Goal: Transaction & Acquisition: Subscribe to service/newsletter

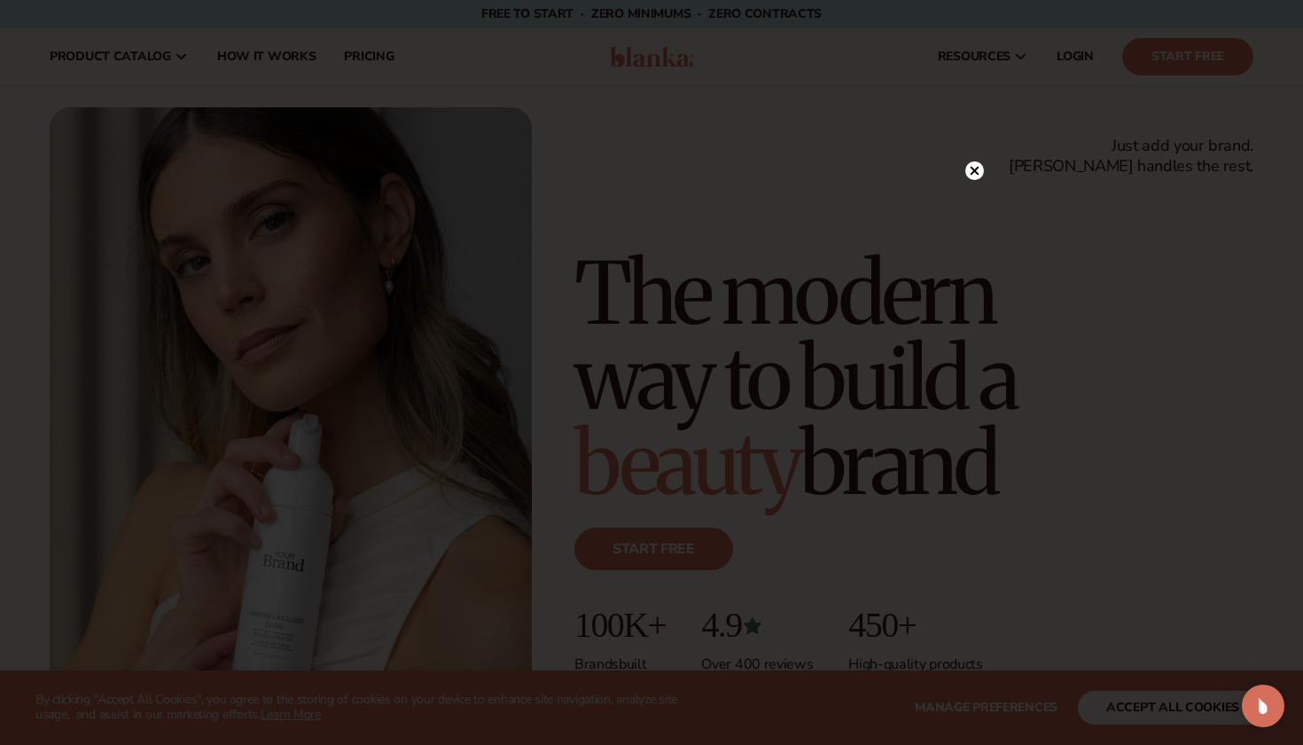
click at [969, 176] on circle at bounding box center [974, 170] width 19 height 19
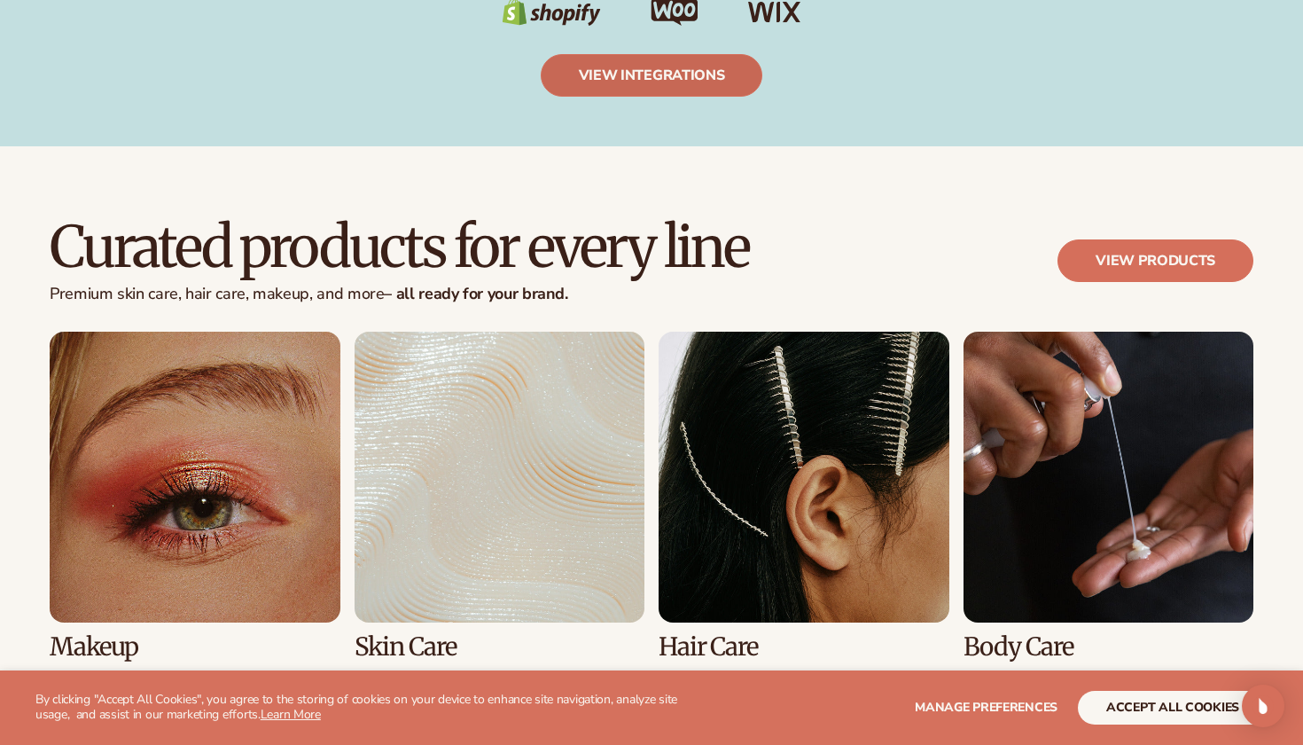
scroll to position [3139, 0]
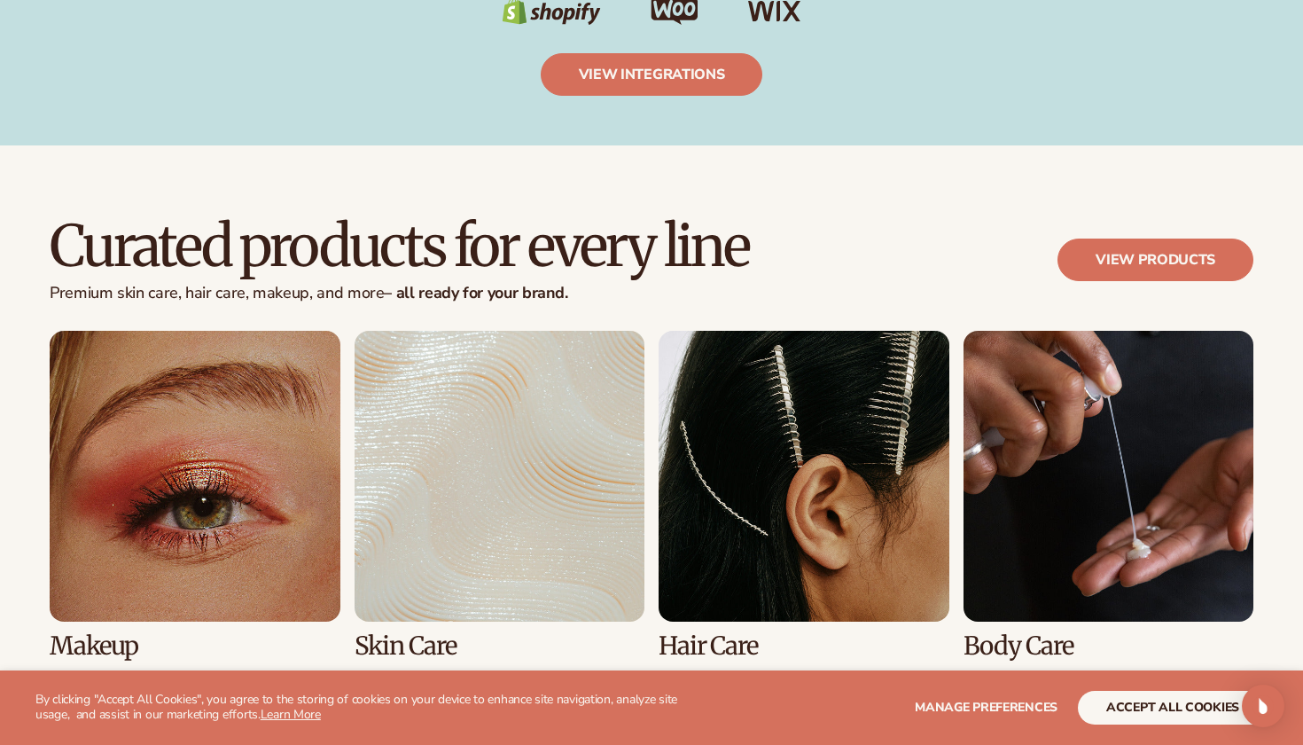
click at [550, 404] on link "2 / 8" at bounding box center [500, 495] width 291 height 328
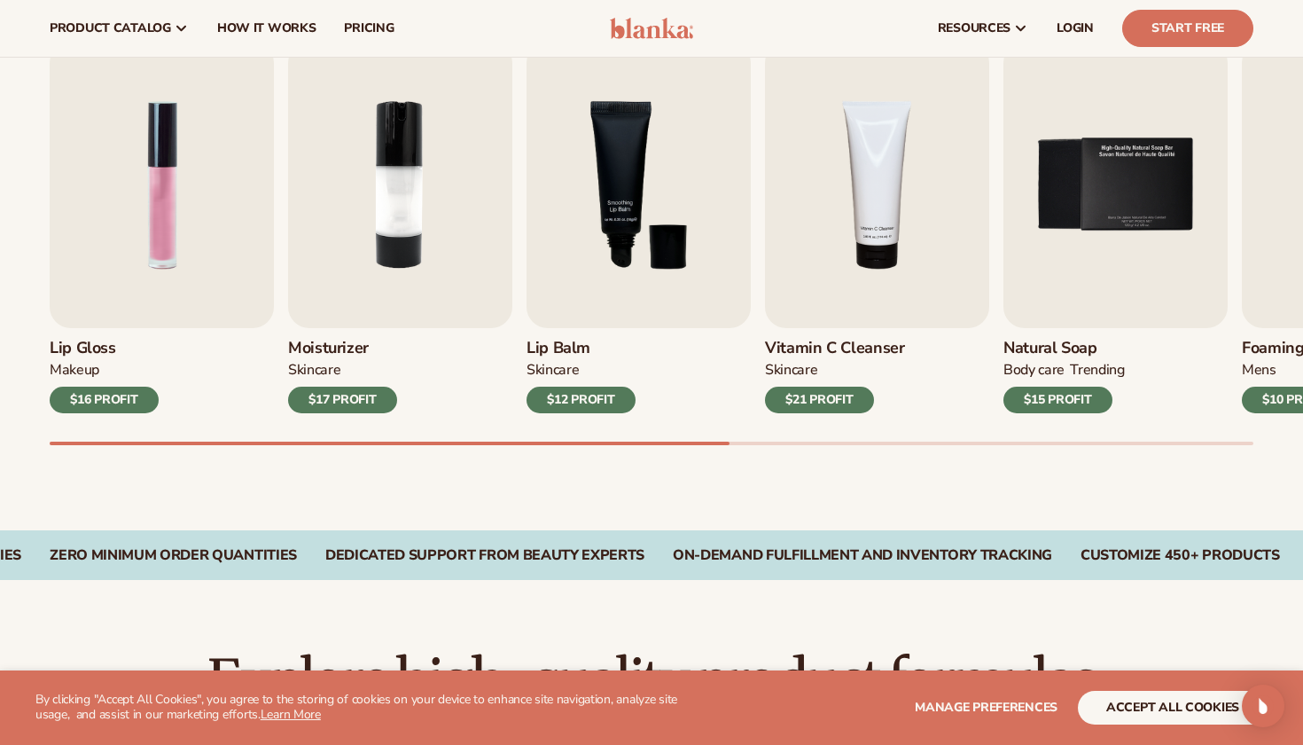
scroll to position [592, 0]
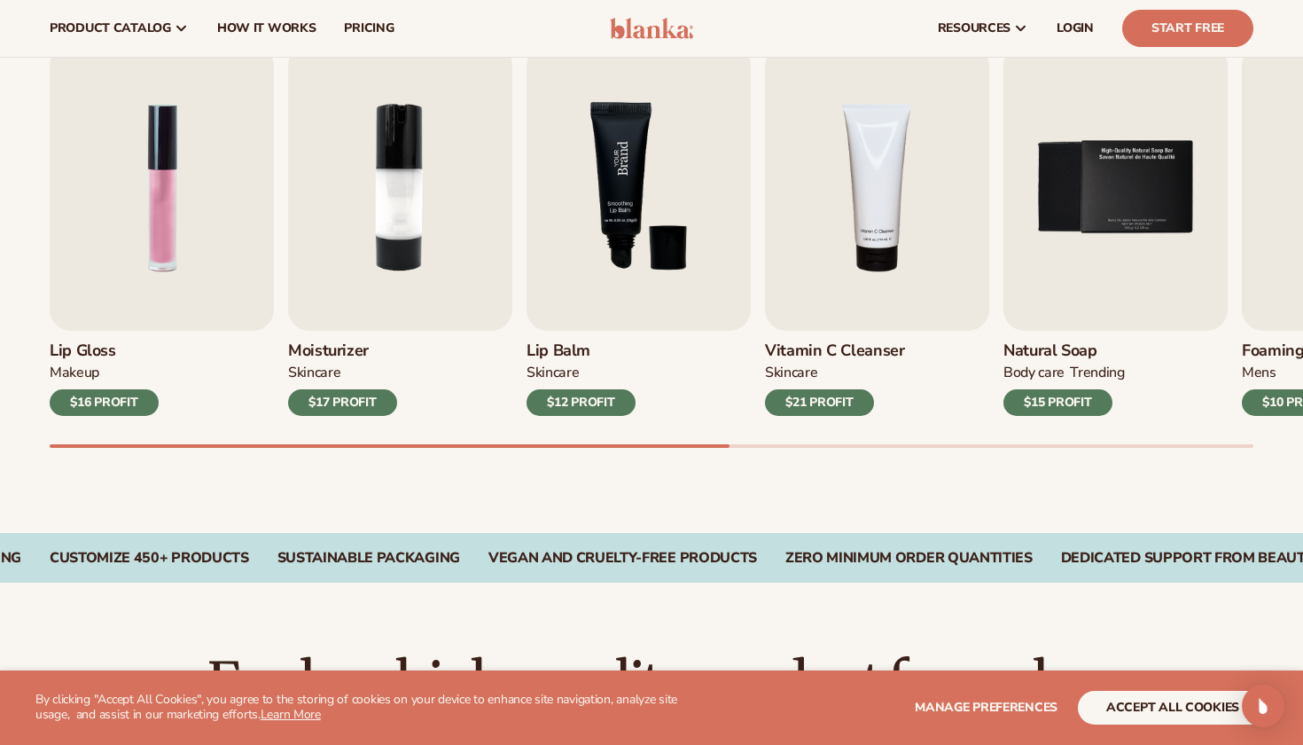
click at [599, 218] on img "3 / 9" at bounding box center [639, 187] width 224 height 286
click at [653, 247] on img "3 / 9" at bounding box center [639, 187] width 224 height 286
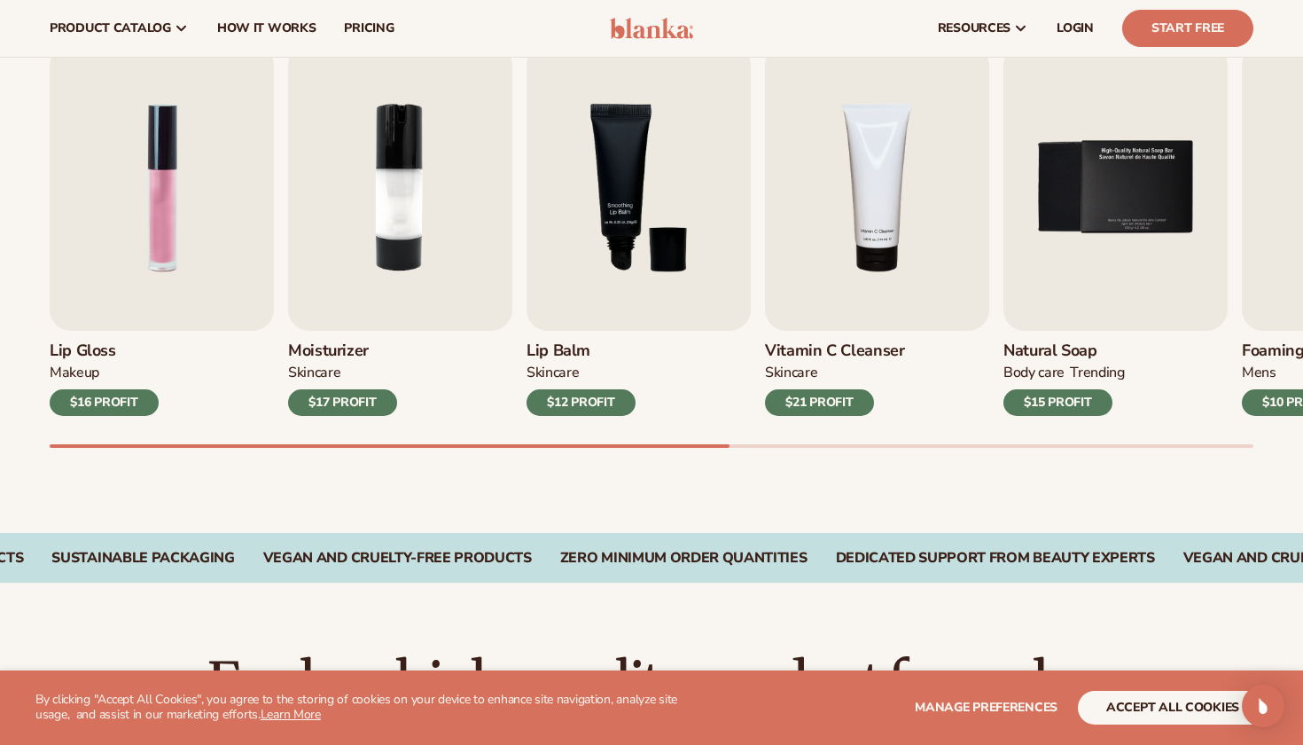
click at [605, 403] on div "$12 PROFIT" at bounding box center [581, 402] width 109 height 27
click at [623, 181] on img "3 / 9" at bounding box center [639, 187] width 224 height 286
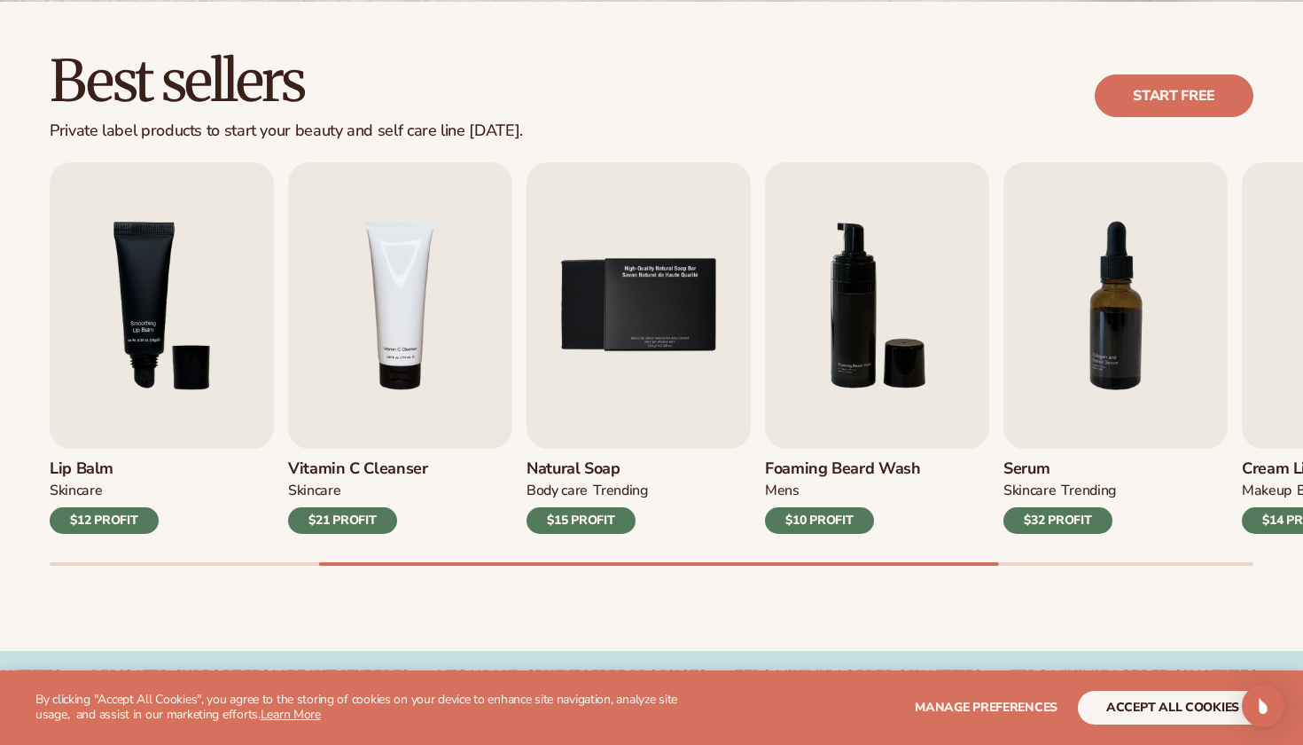
scroll to position [475, 0]
click at [819, 288] on img "6 / 9" at bounding box center [877, 304] width 224 height 286
click at [818, 288] on img "6 / 9" at bounding box center [877, 304] width 224 height 286
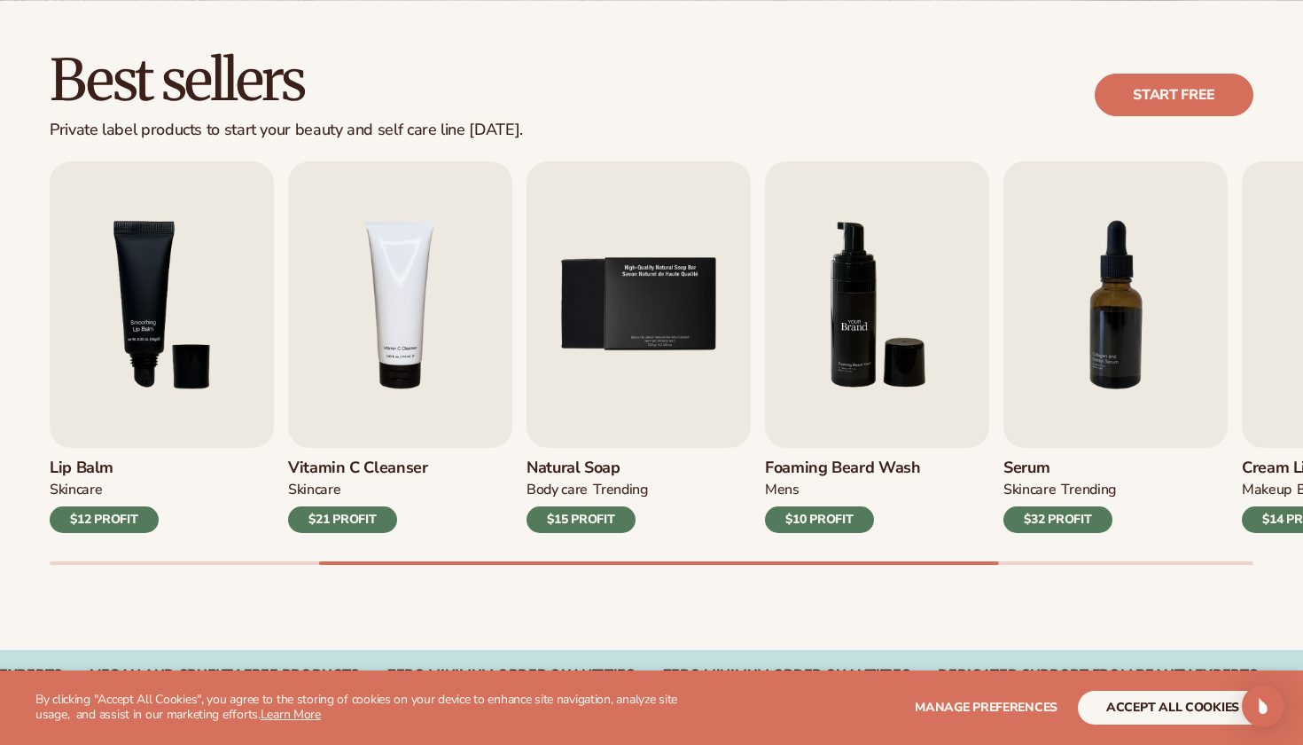
click at [818, 288] on img "6 / 9" at bounding box center [877, 304] width 224 height 286
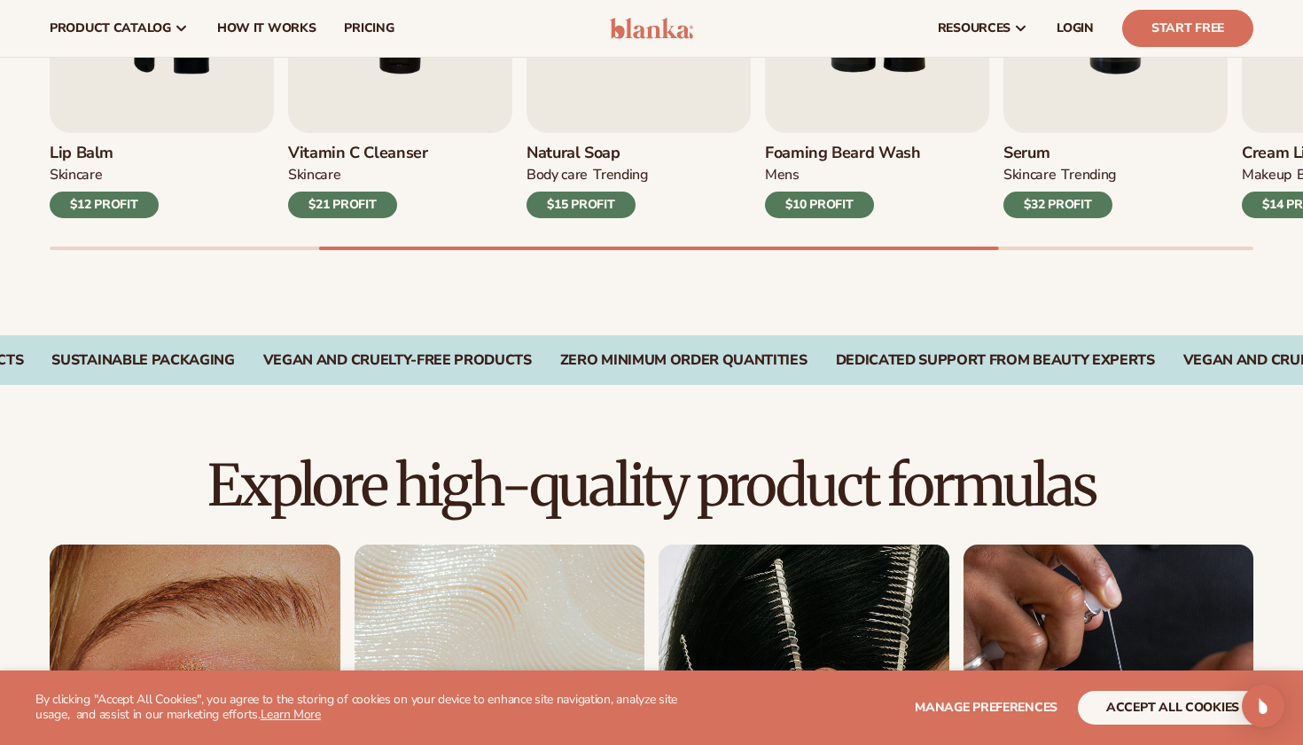
scroll to position [770, 0]
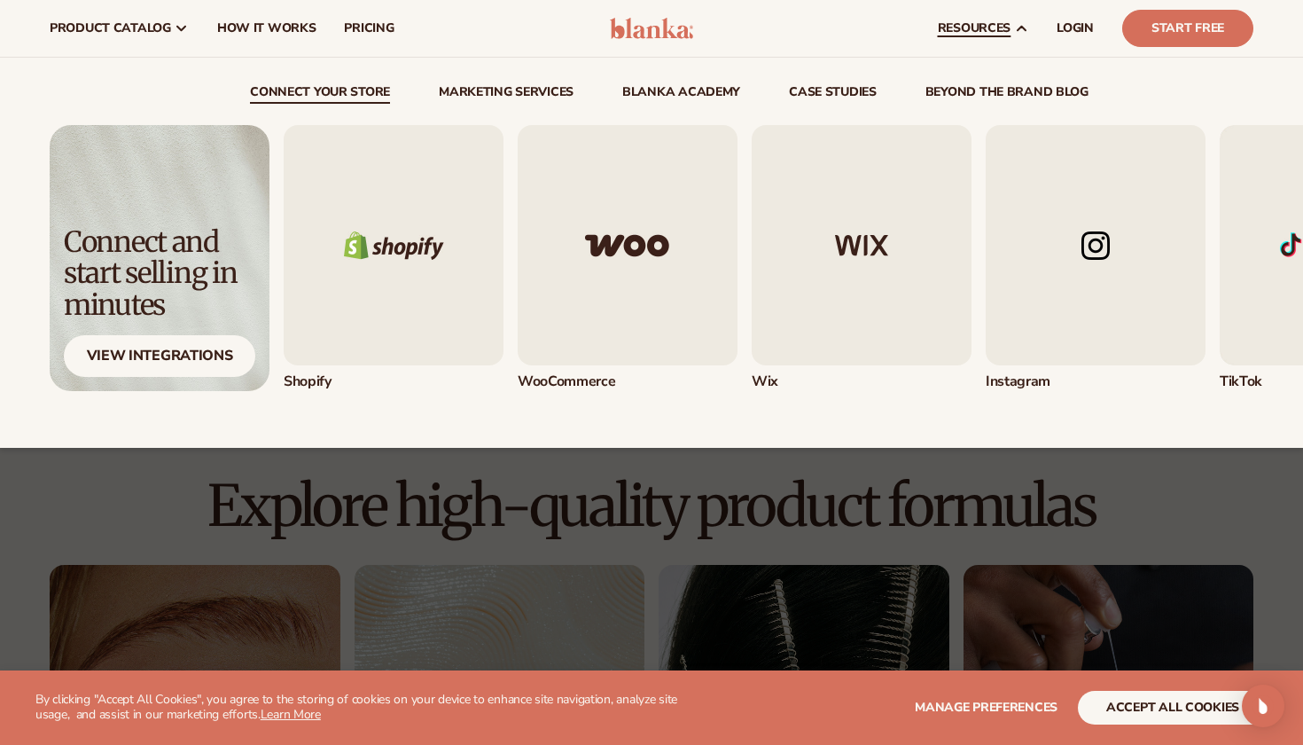
click at [997, 35] on span "resources" at bounding box center [974, 28] width 73 height 14
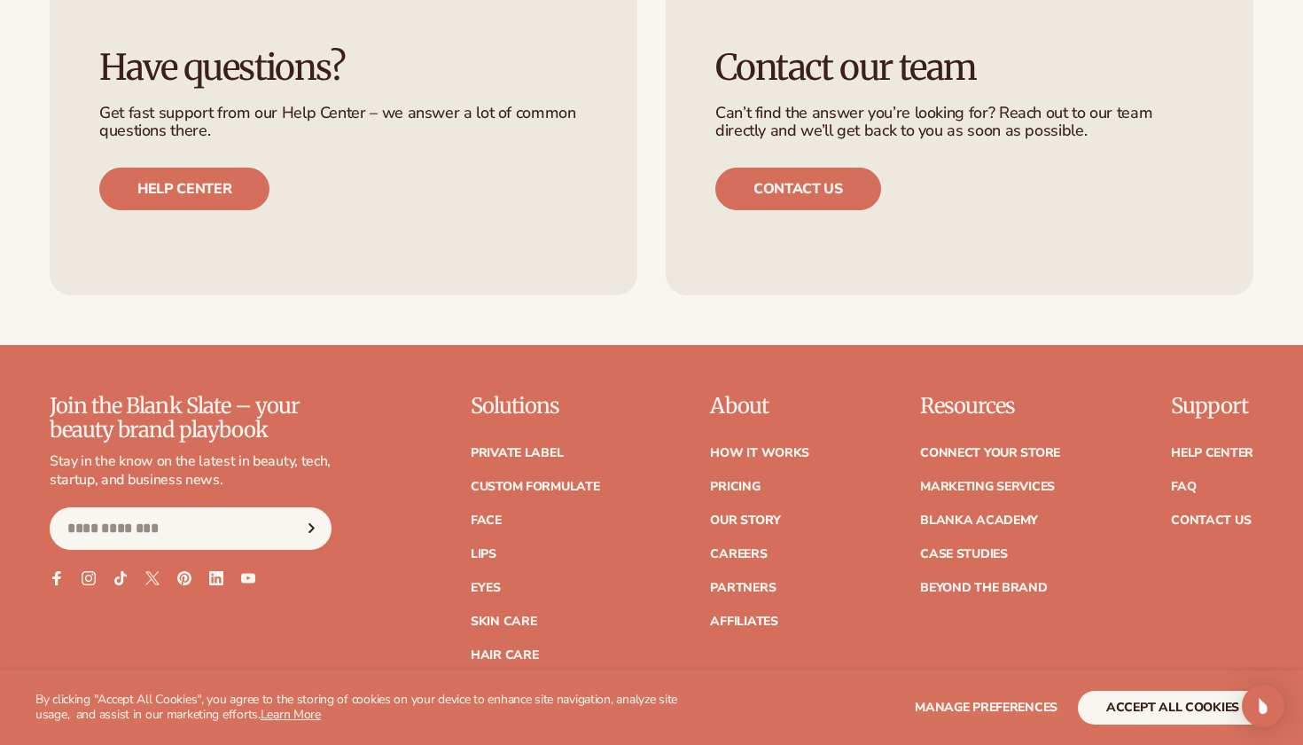
scroll to position [2865, 0]
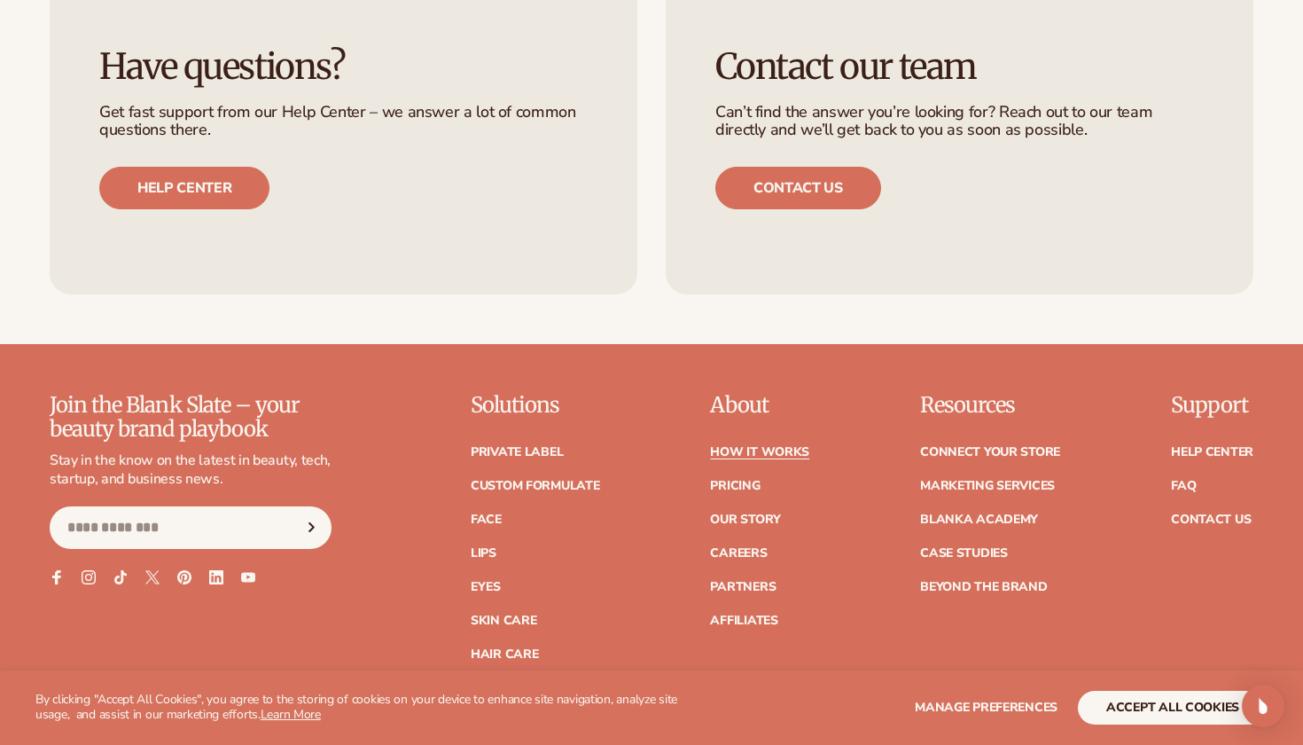
click at [806, 446] on link "How It Works" at bounding box center [759, 452] width 99 height 12
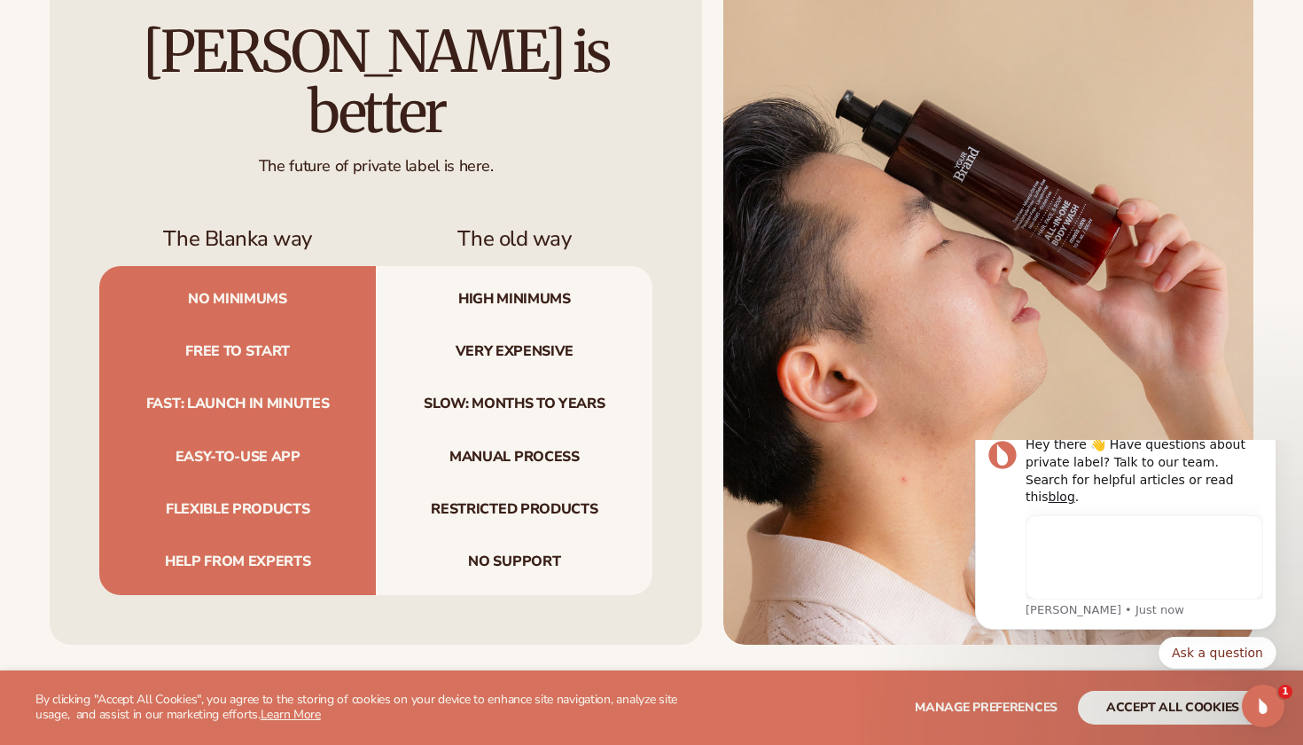
scroll to position [1763, 0]
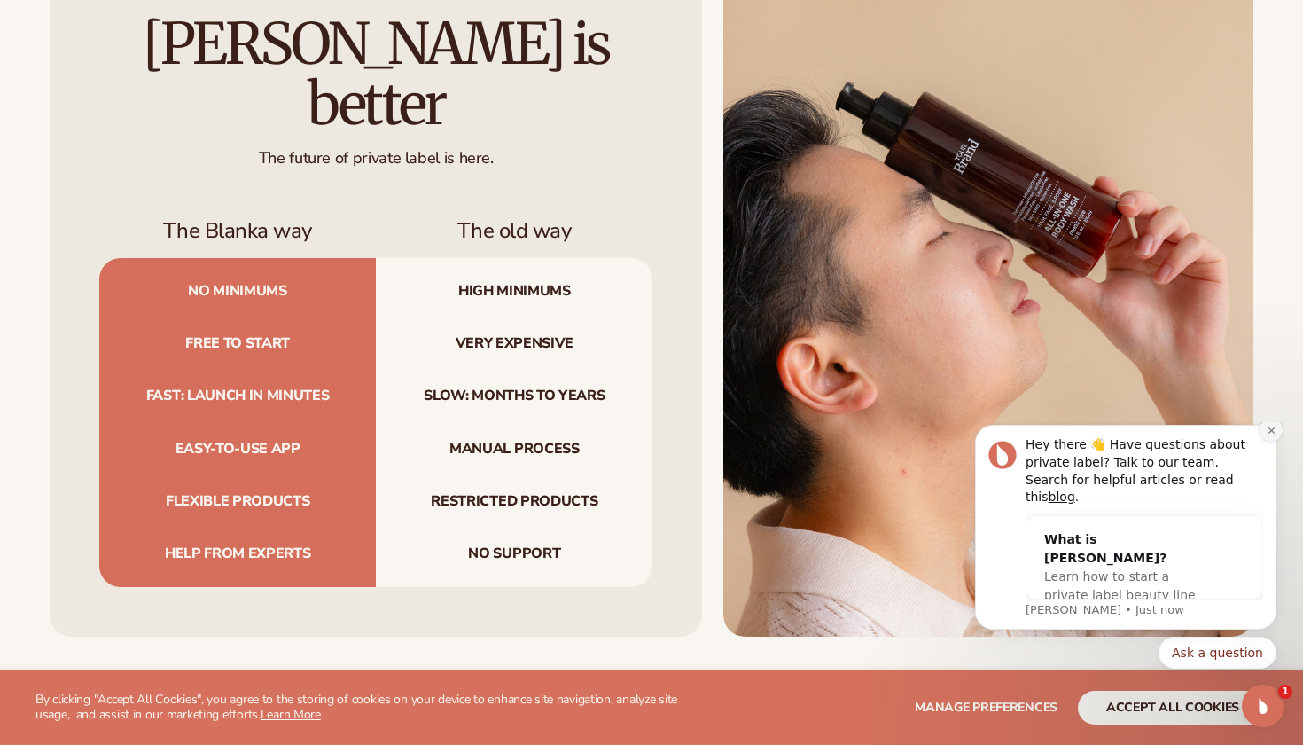
click at [1269, 435] on icon "Dismiss notification" at bounding box center [1272, 431] width 10 height 10
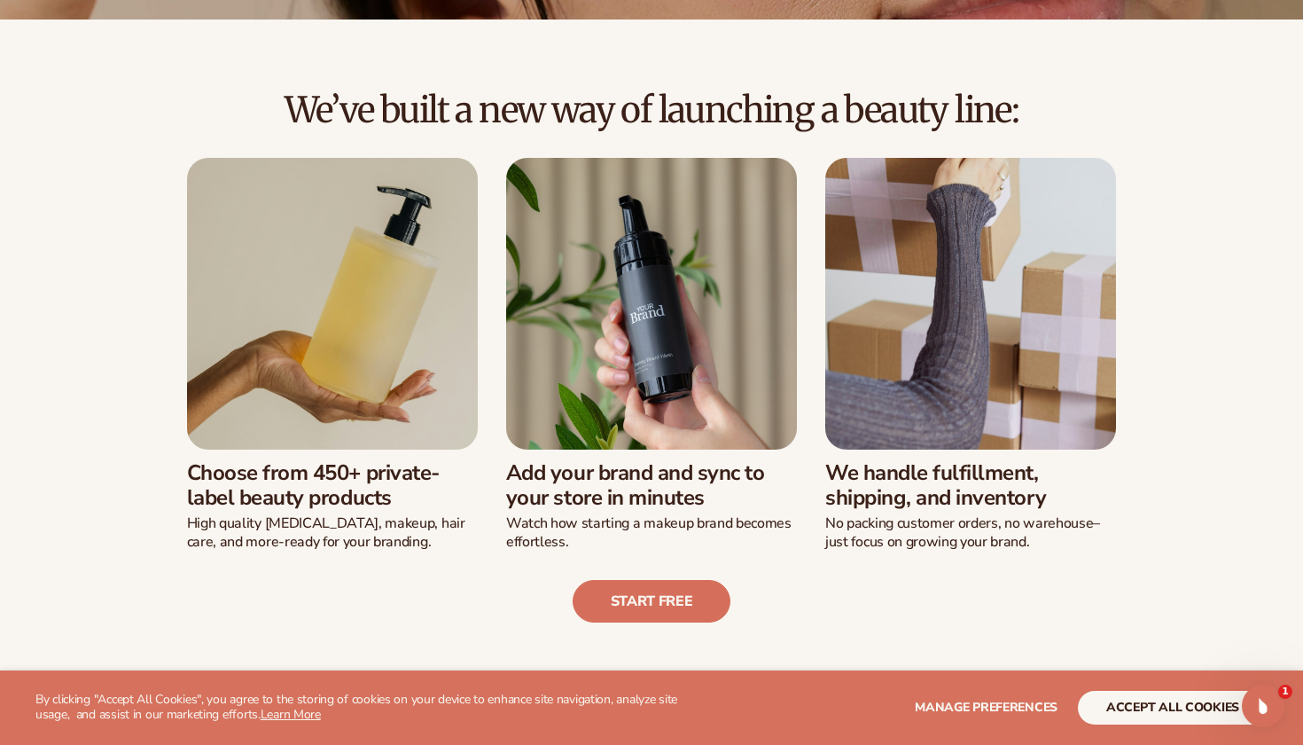
scroll to position [364, 0]
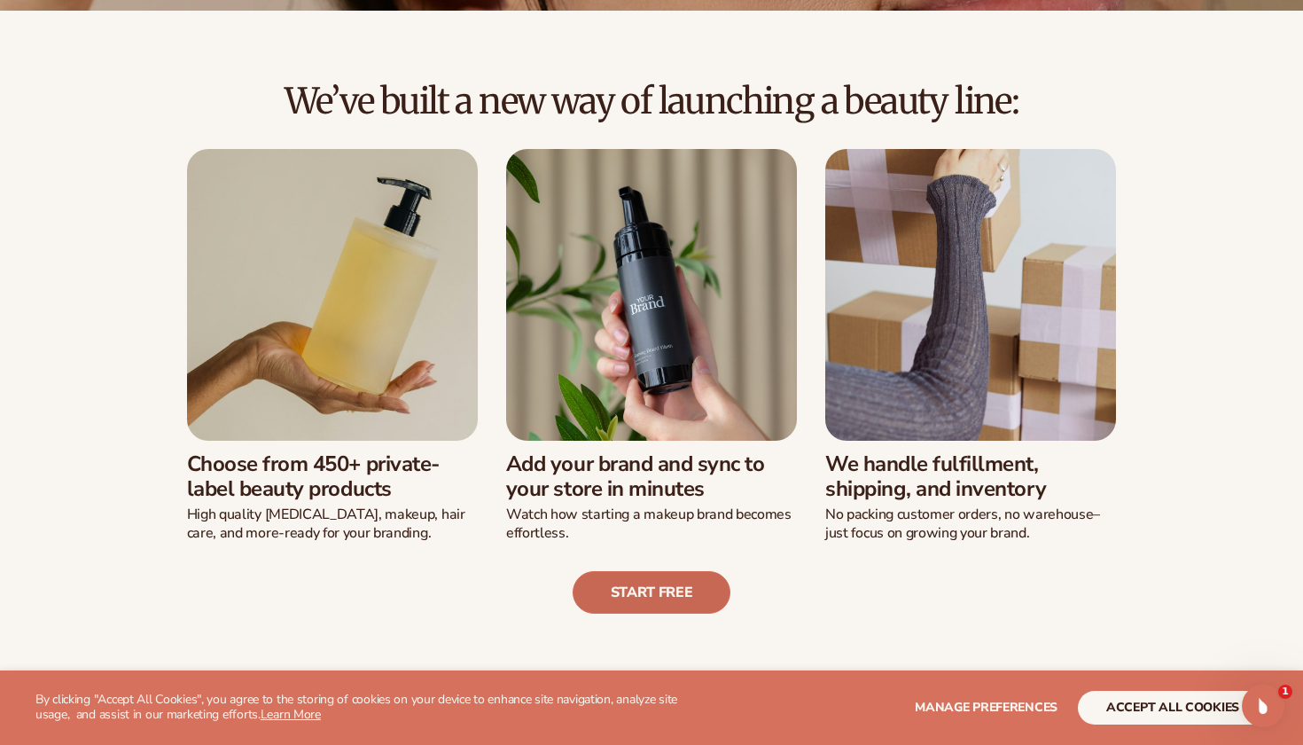
click at [651, 584] on link "Start free" at bounding box center [652, 592] width 159 height 43
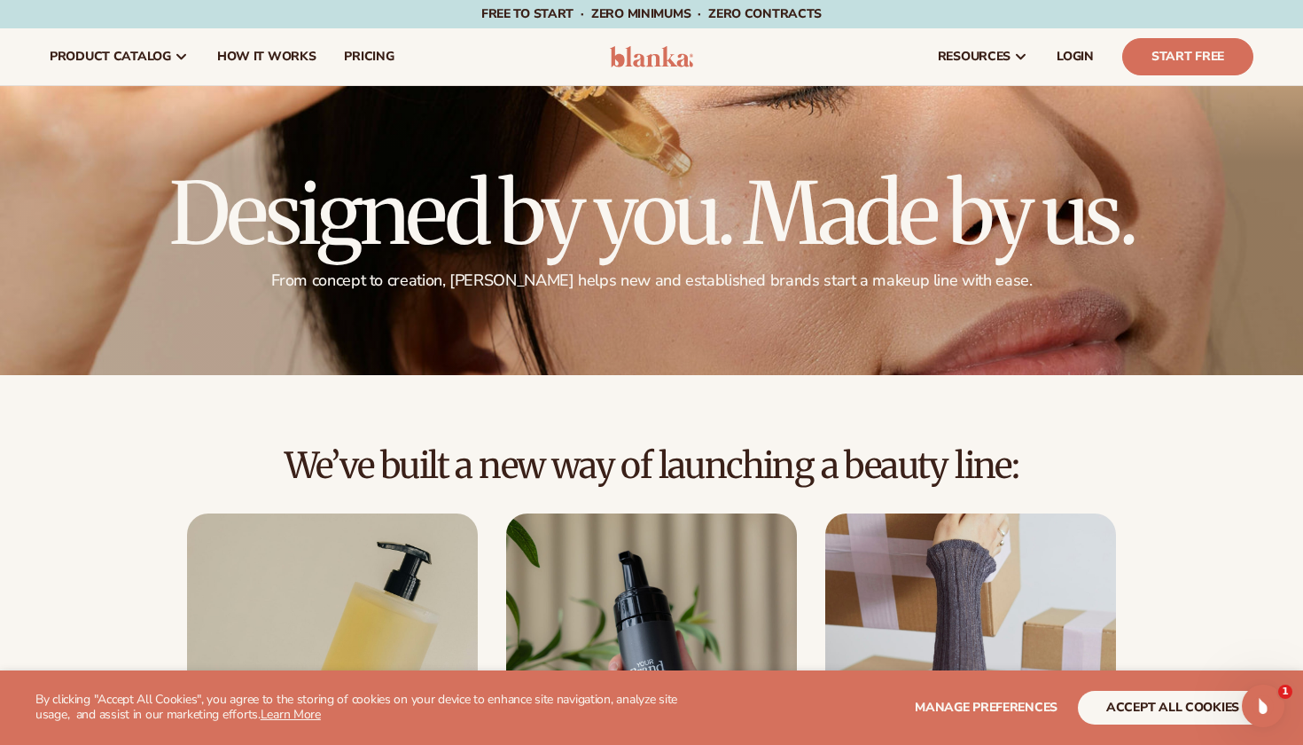
scroll to position [0, 0]
click at [352, 65] on link "pricing" at bounding box center [369, 56] width 78 height 57
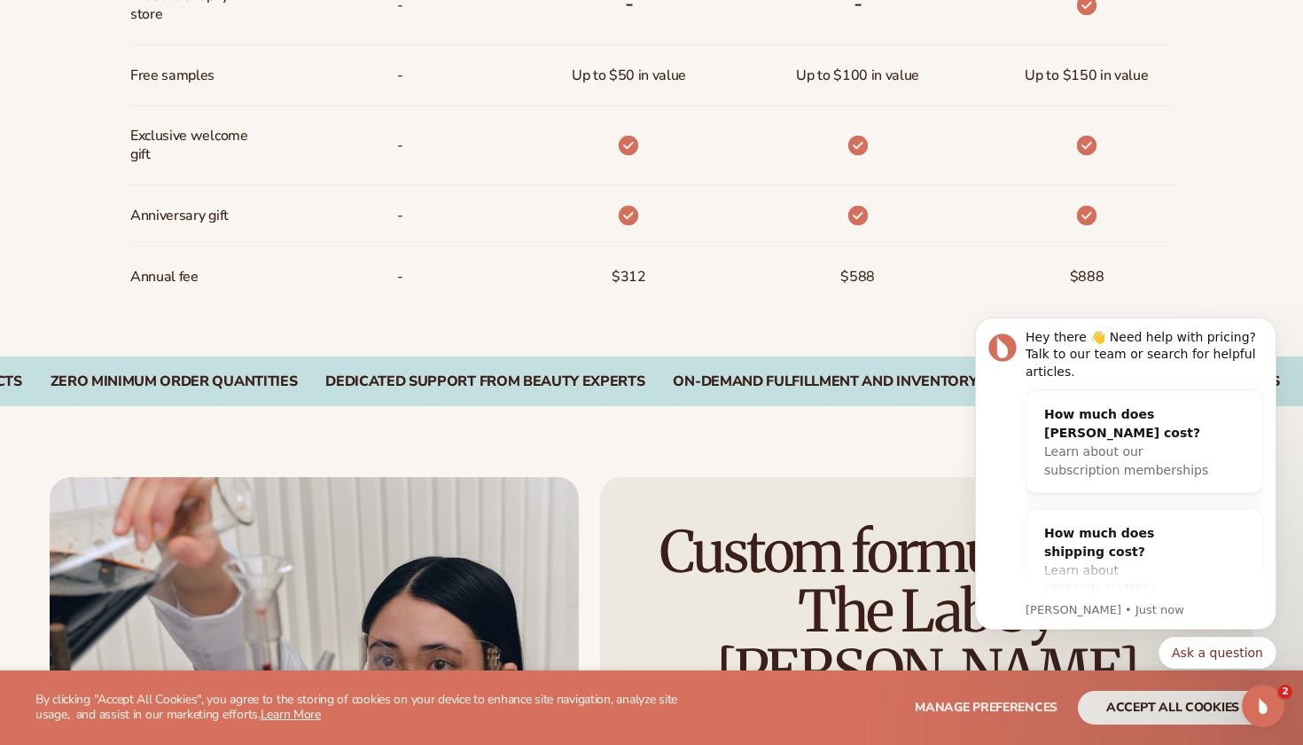
scroll to position [1499, 0]
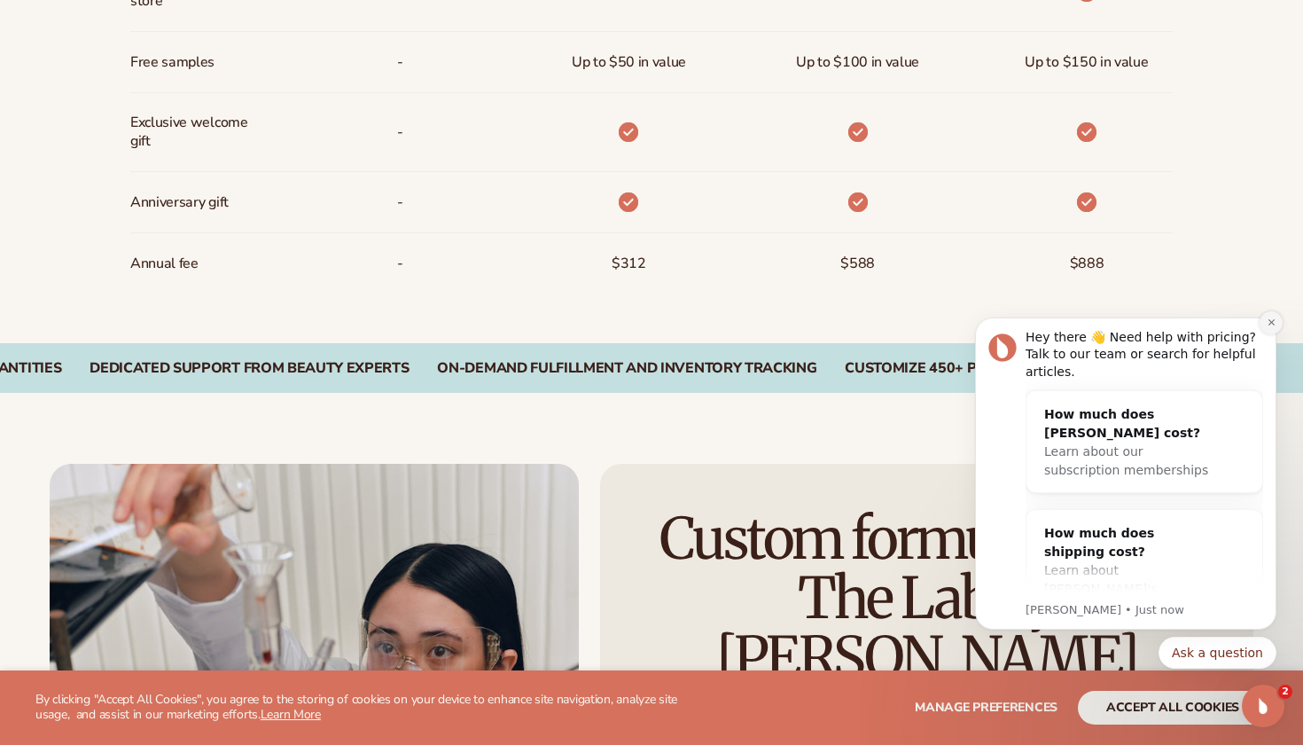
click at [1268, 322] on icon "Dismiss notification" at bounding box center [1272, 322] width 10 height 10
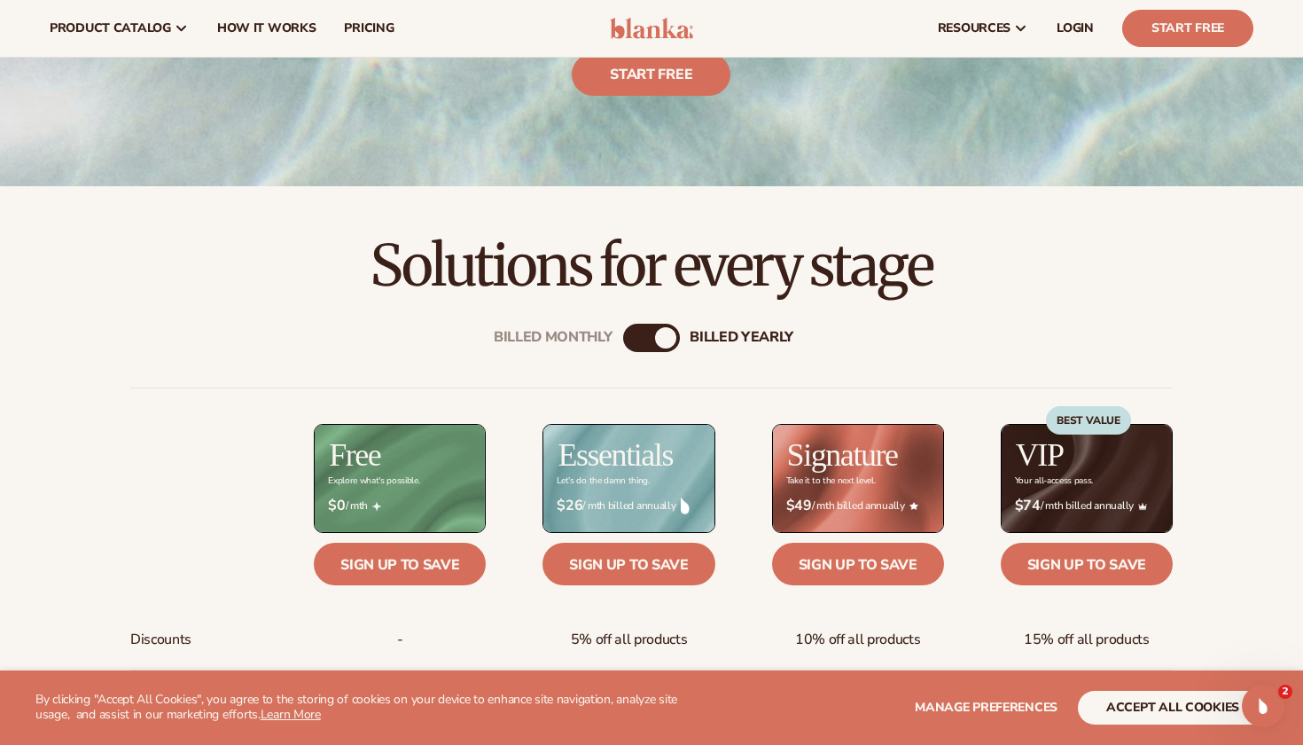
scroll to position [368, 0]
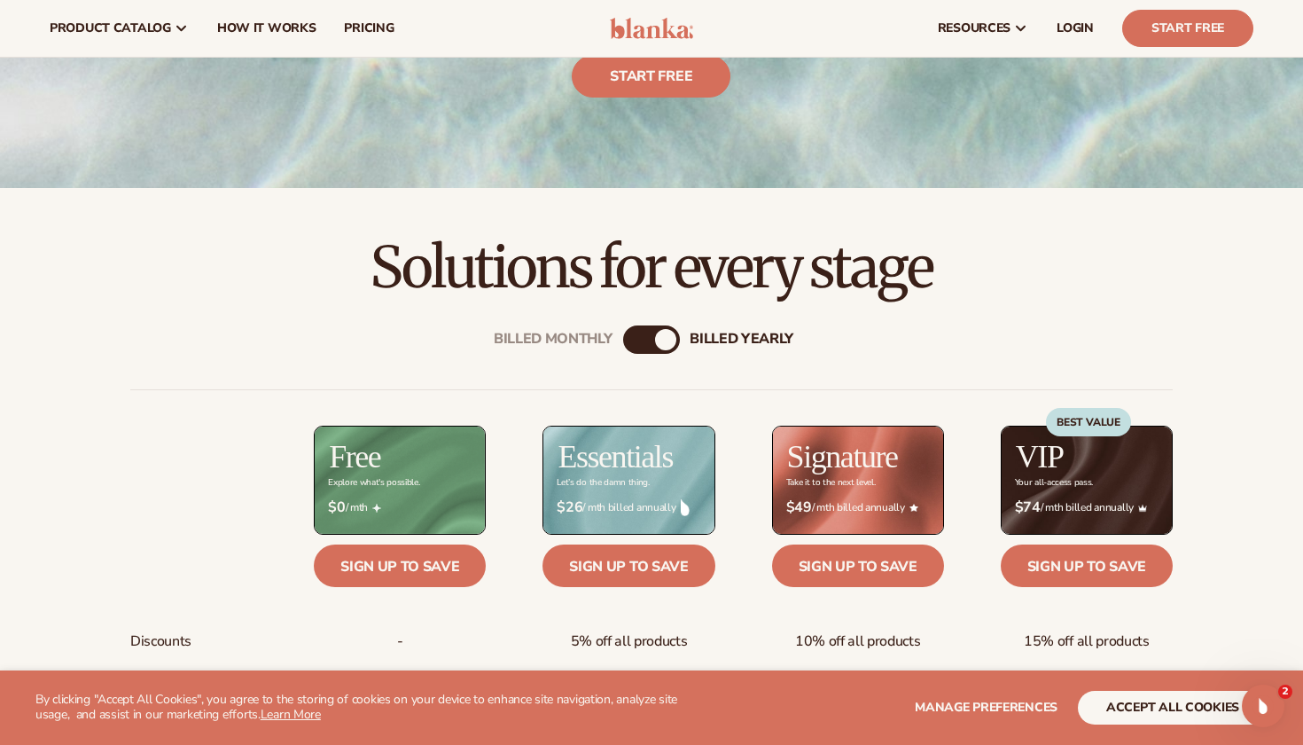
click at [659, 338] on div "billed Yearly" at bounding box center [665, 339] width 21 height 21
click at [657, 337] on div "billed Yearly" at bounding box center [665, 339] width 21 height 21
drag, startPoint x: 668, startPoint y: 348, endPoint x: 599, endPoint y: 344, distance: 68.4
click at [623, 344] on div "Billed Monthly billed Yearly" at bounding box center [651, 339] width 57 height 28
click at [623, 341] on div "Billed Monthly" at bounding box center [633, 339] width 21 height 21
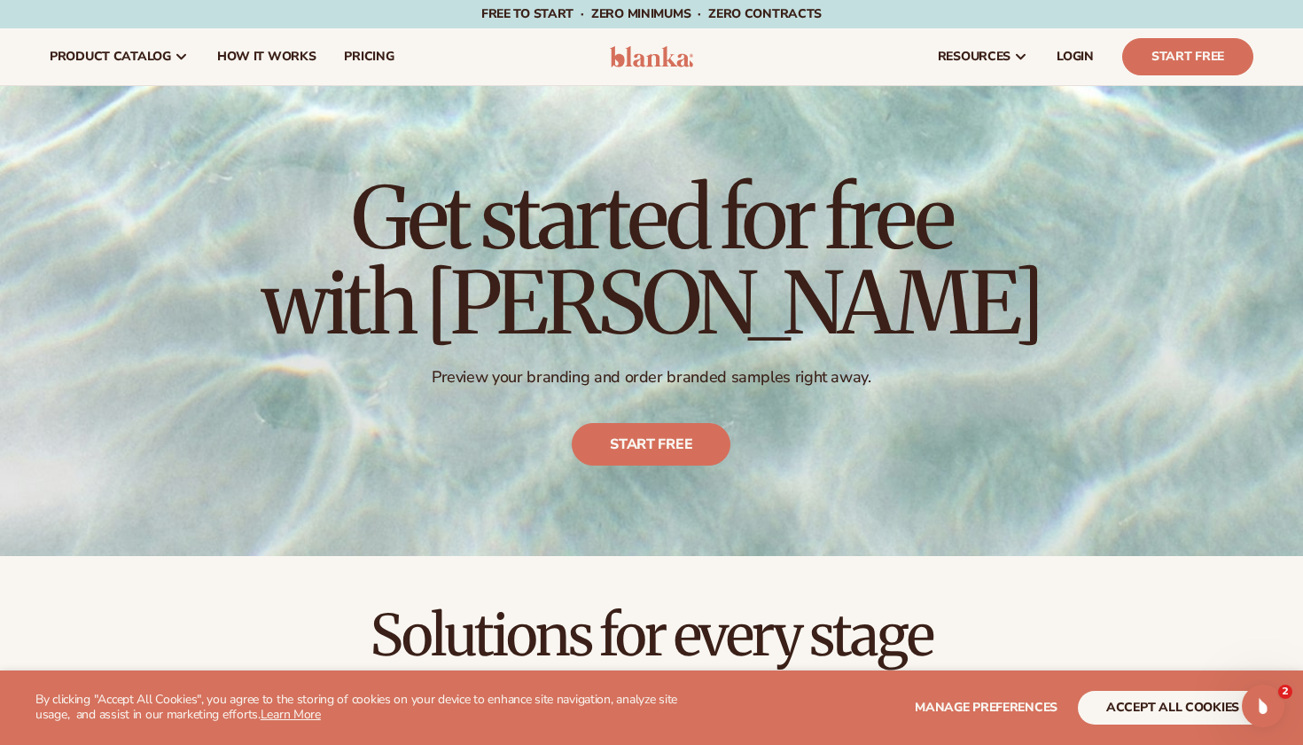
scroll to position [0, 0]
